Goal: Transaction & Acquisition: Purchase product/service

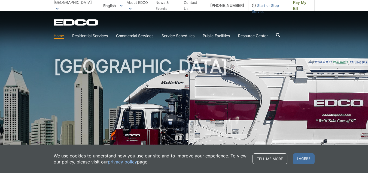
click at [306, 158] on span "I agree" at bounding box center [304, 158] width 22 height 11
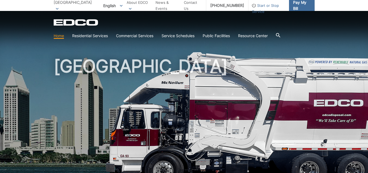
click at [293, 5] on span "Pay My Bill" at bounding box center [301, 5] width 17 height 12
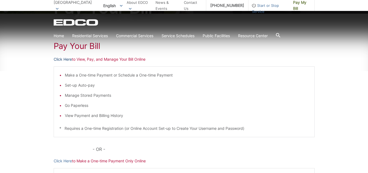
scroll to position [82, 0]
click at [64, 58] on link "Click Here" at bounding box center [63, 59] width 18 height 6
click at [59, 59] on link "Click Here" at bounding box center [63, 59] width 18 height 6
